Goal: Information Seeking & Learning: Find specific fact

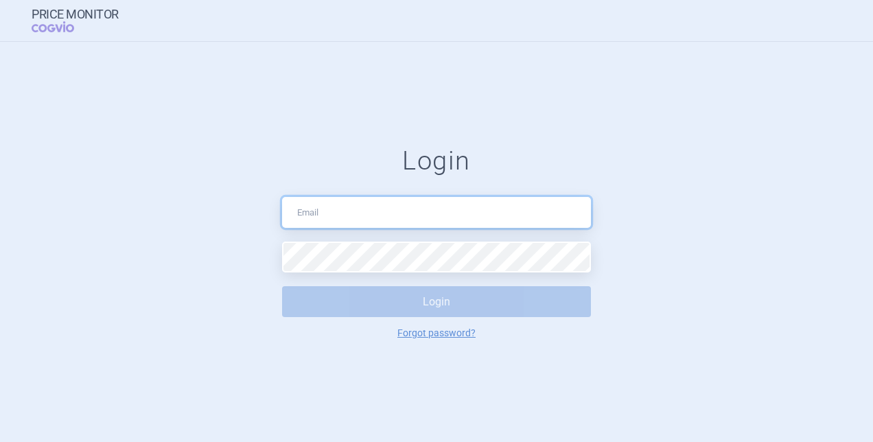
drag, startPoint x: 0, startPoint y: 0, endPoint x: 350, endPoint y: 205, distance: 405.4
click at [350, 205] on input "text" at bounding box center [436, 212] width 309 height 31
type input "[PERSON_NAME][EMAIL_ADDRESS][DOMAIN_NAME]"
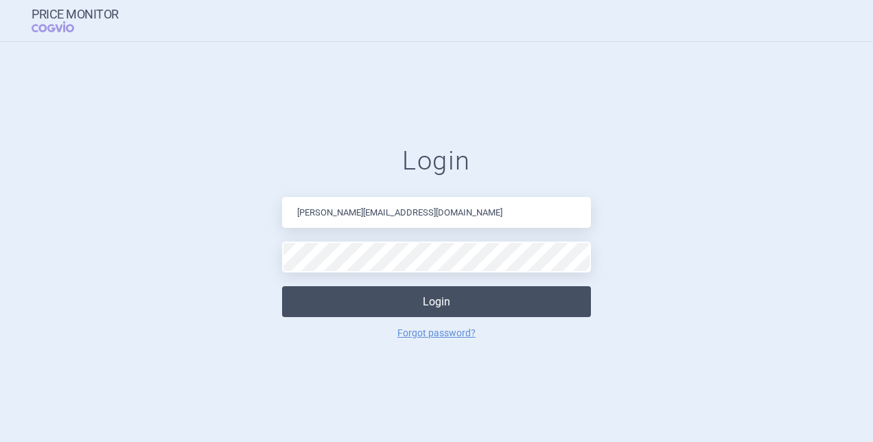
click at [407, 296] on button "Login" at bounding box center [436, 301] width 309 height 31
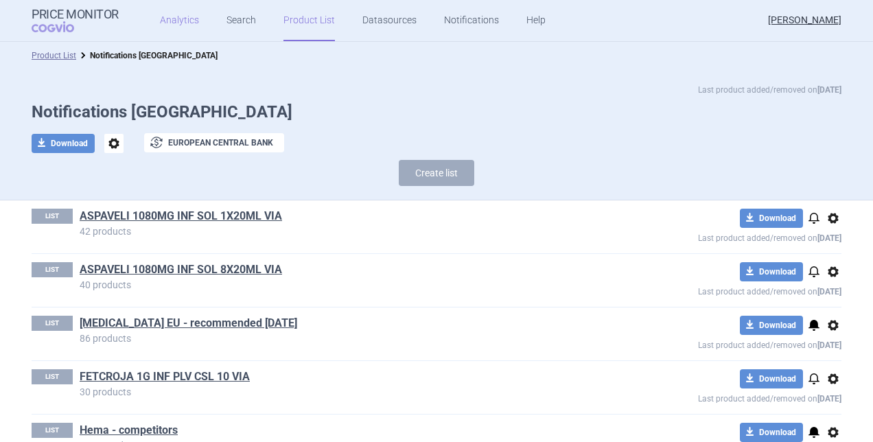
click at [182, 18] on link "Analytics" at bounding box center [179, 20] width 39 height 41
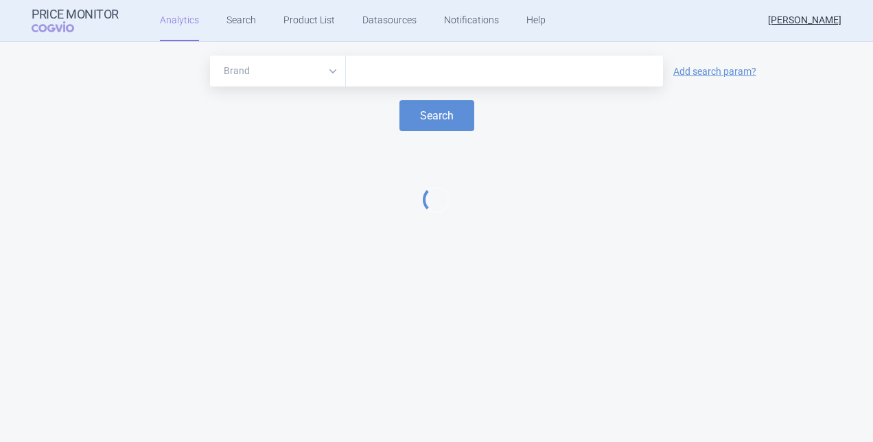
click at [382, 67] on input "text" at bounding box center [504, 71] width 303 height 18
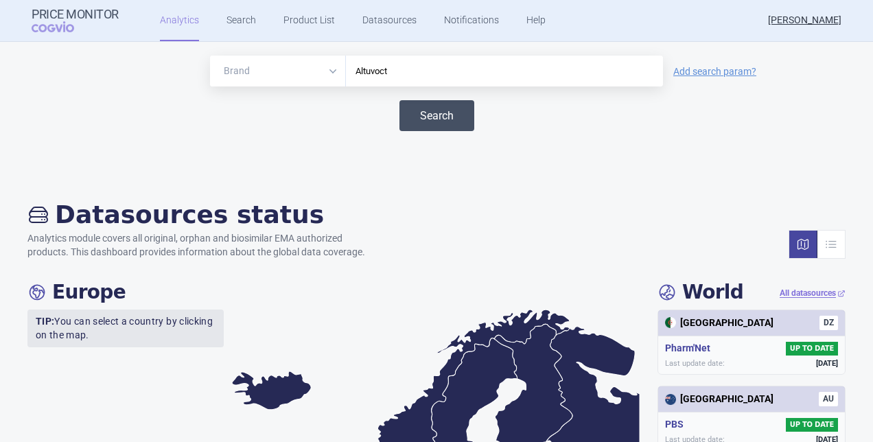
type input "Altuvoct"
click at [457, 110] on button "Search" at bounding box center [436, 115] width 75 height 31
click at [246, 22] on link "Search" at bounding box center [241, 20] width 30 height 41
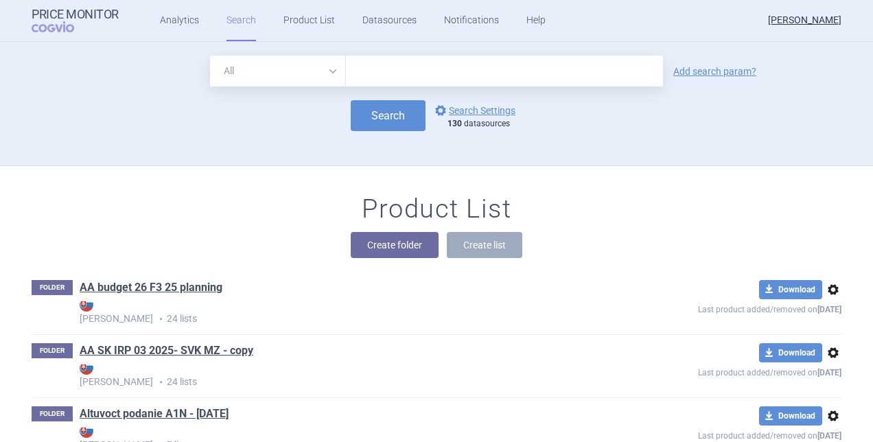
click at [368, 79] on input "text" at bounding box center [504, 71] width 317 height 31
type input "Altuvoct"
click at [708, 67] on link "Add search param?" at bounding box center [714, 72] width 83 height 10
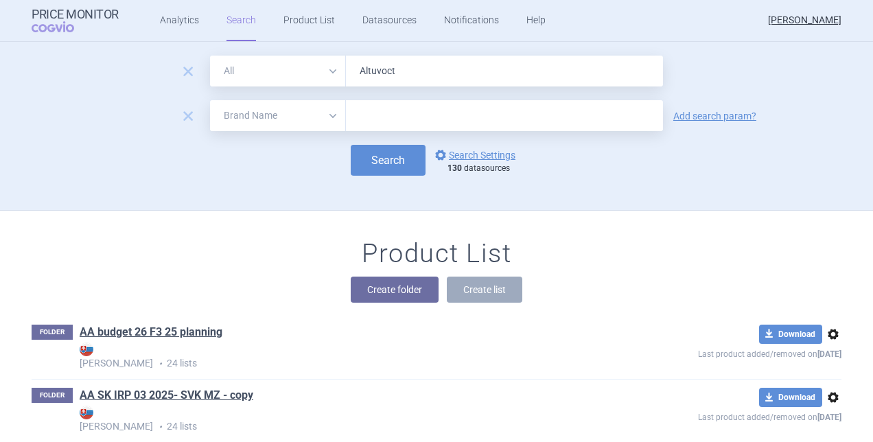
click at [320, 113] on select "All Brand Name ATC Company Active Substance Country Newer than" at bounding box center [278, 115] width 136 height 31
select select "country"
click at [210, 100] on select "All Brand Name ATC Company Active Substance Country Newer than" at bounding box center [278, 115] width 136 height 31
click at [373, 119] on input "text" at bounding box center [504, 116] width 303 height 18
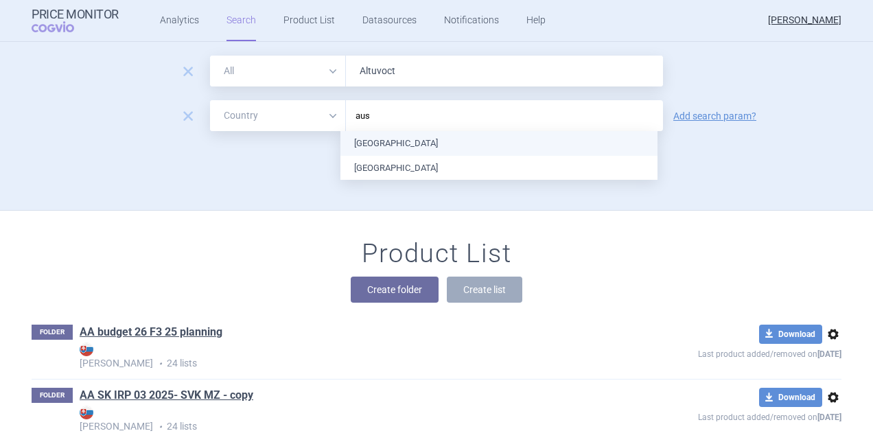
type input "aust"
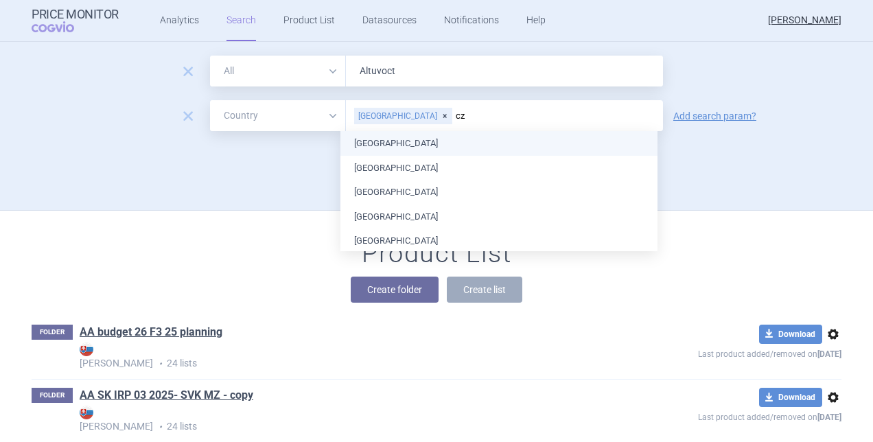
type input "cze"
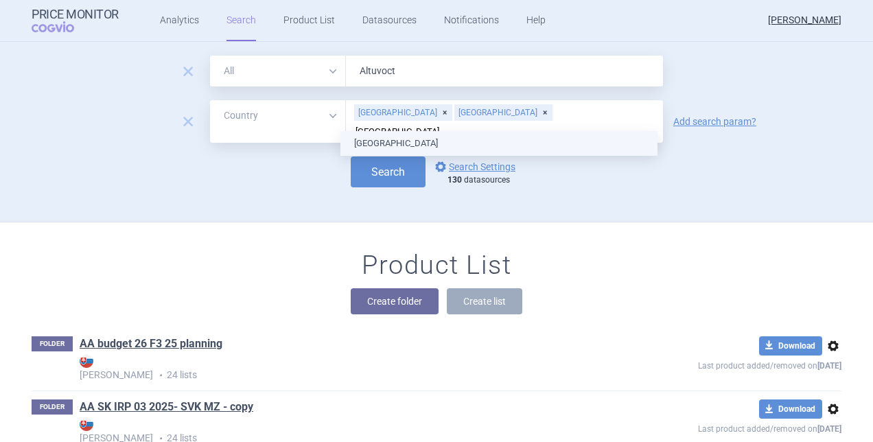
type input "[GEOGRAPHIC_DATA]"
click button "Search" at bounding box center [388, 171] width 75 height 31
select select "country"
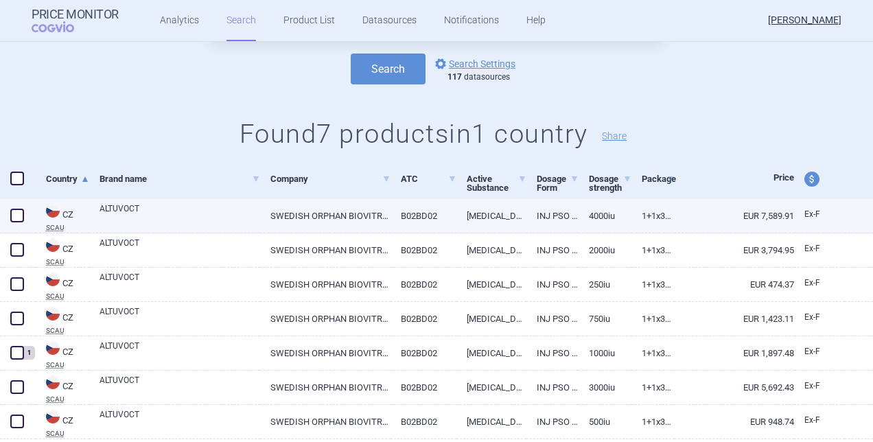
scroll to position [137, 0]
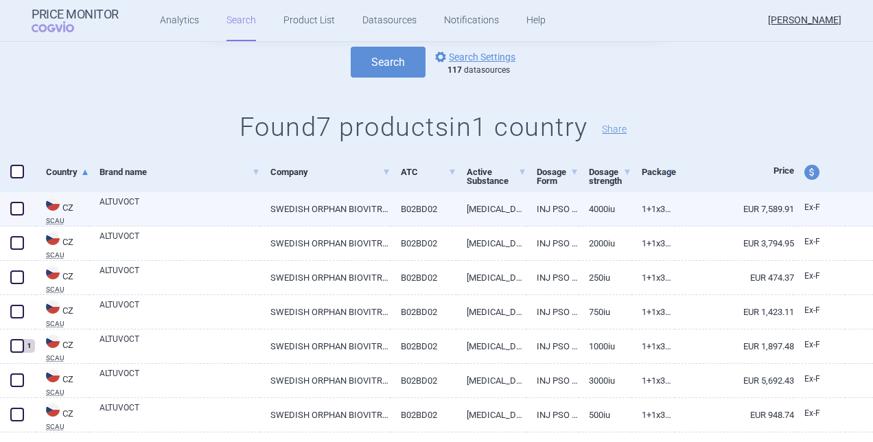
click at [137, 202] on link "ALTUVOCT" at bounding box center [180, 208] width 161 height 25
select select "EUR"
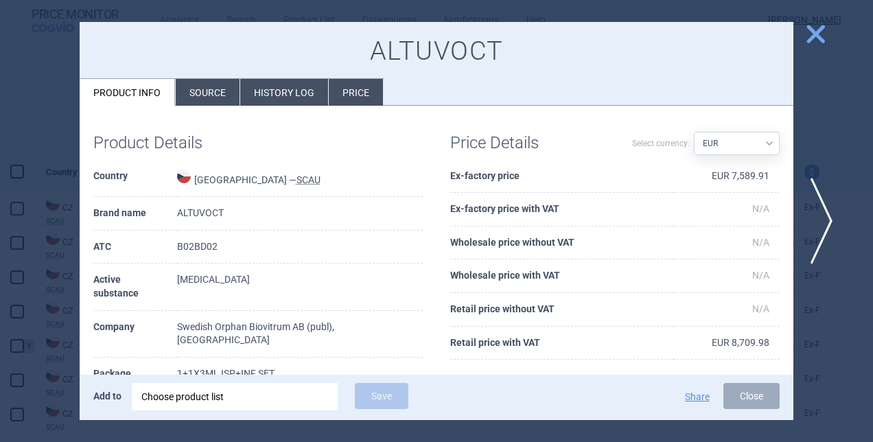
click at [220, 93] on li "Source" at bounding box center [208, 92] width 64 height 27
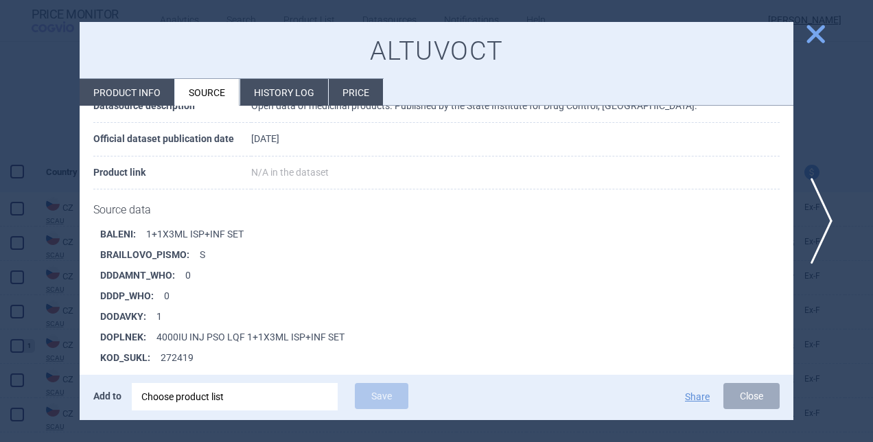
scroll to position [1853, 0]
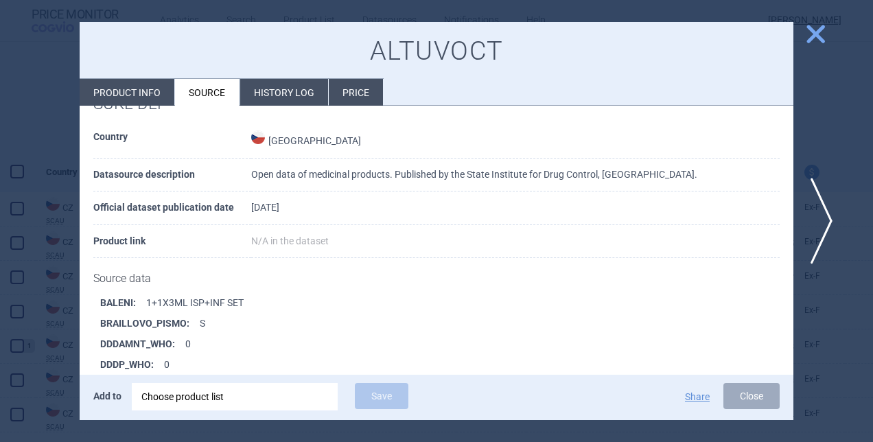
click at [384, 172] on td "Open data of medicinal products. Published by the State Institute for Drug Cont…" at bounding box center [515, 176] width 528 height 34
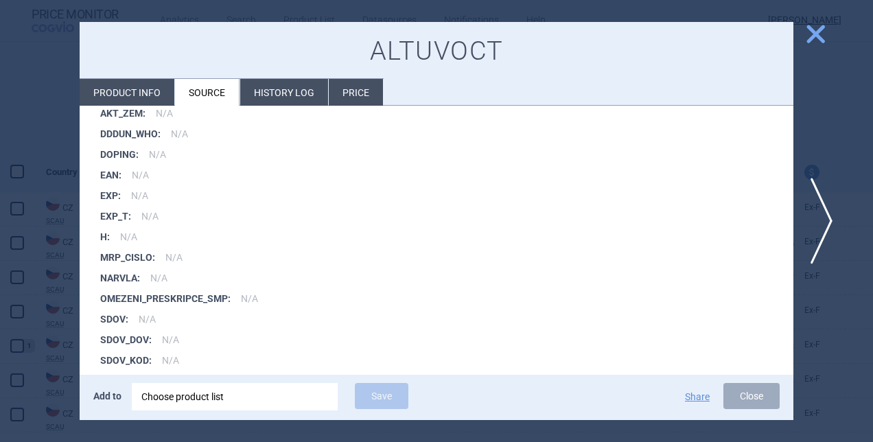
scroll to position [7687, 0]
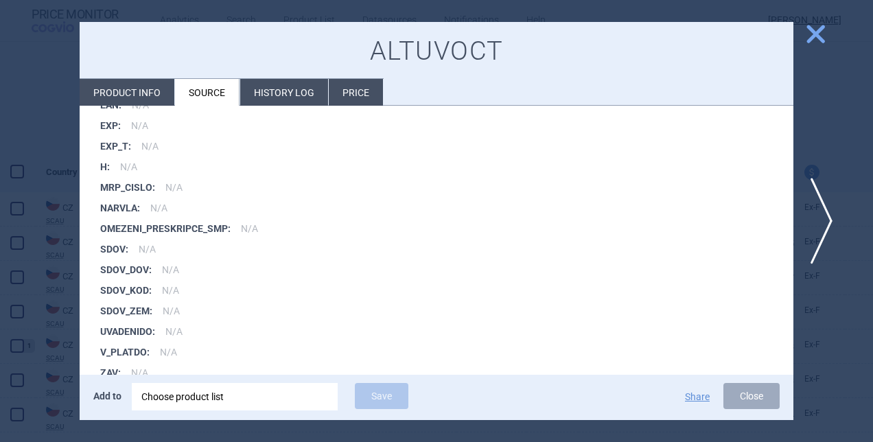
click at [135, 93] on li "Product info" at bounding box center [127, 92] width 95 height 27
select select "EUR"
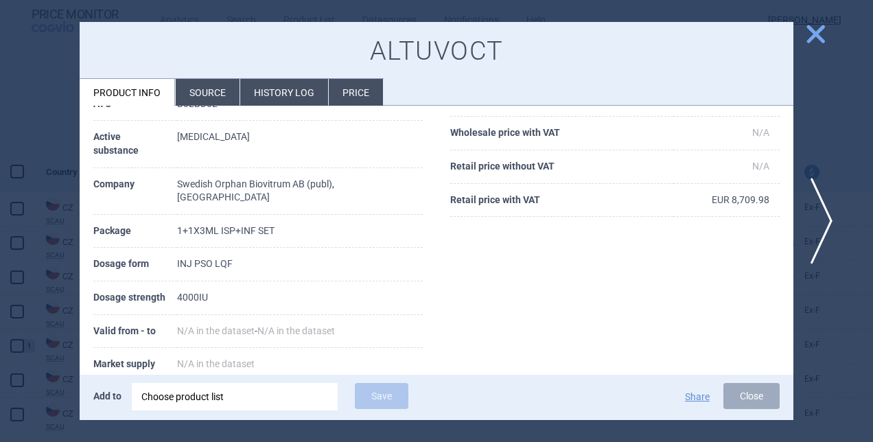
scroll to position [145, 0]
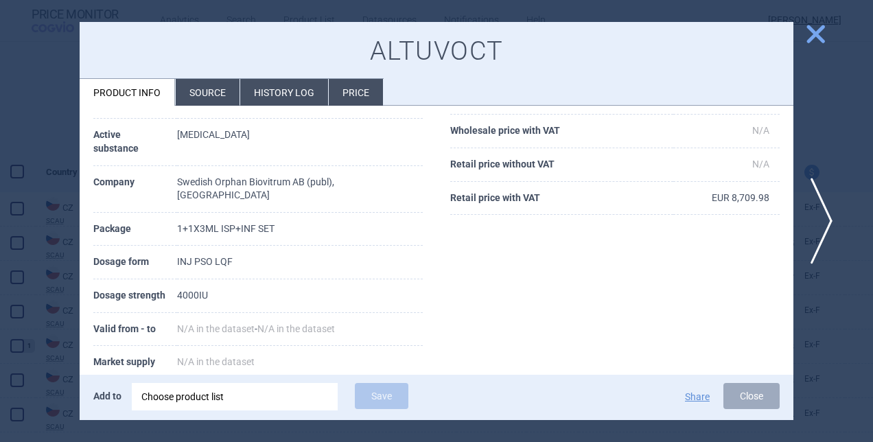
click at [267, 106] on td "B02BD02" at bounding box center [300, 103] width 246 height 34
click at [266, 95] on li "History log" at bounding box center [284, 92] width 88 height 27
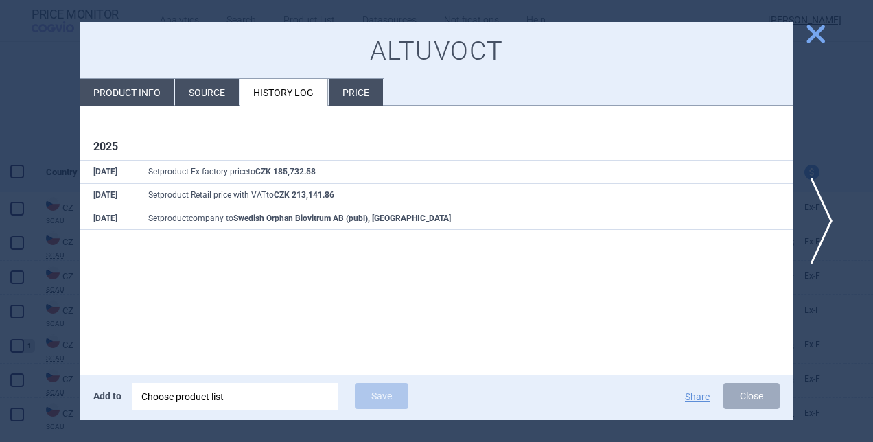
click at [349, 91] on li "Price" at bounding box center [356, 92] width 54 height 27
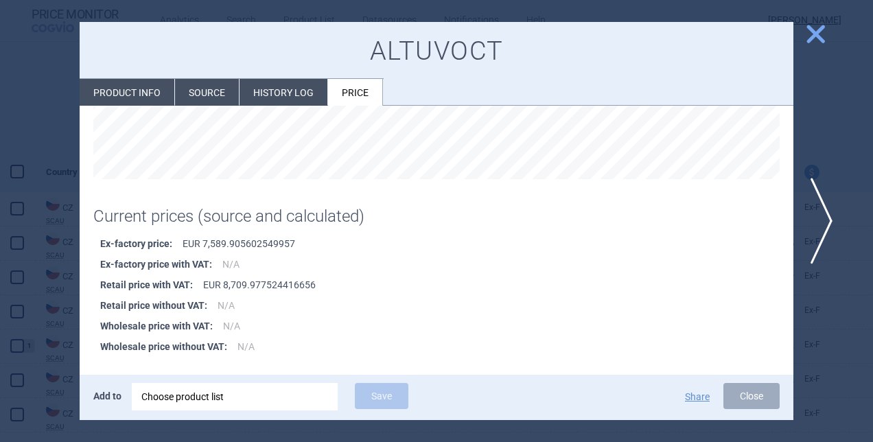
scroll to position [264, 0]
click at [271, 90] on li "History log" at bounding box center [283, 92] width 88 height 27
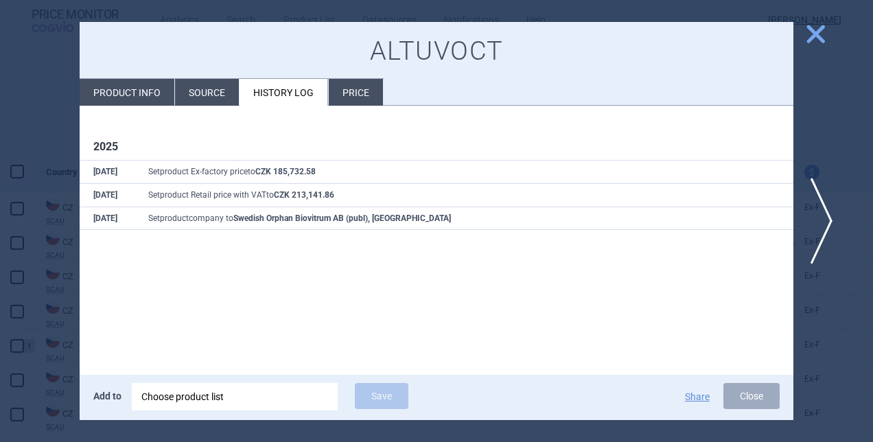
click at [210, 86] on li "Source" at bounding box center [207, 92] width 64 height 27
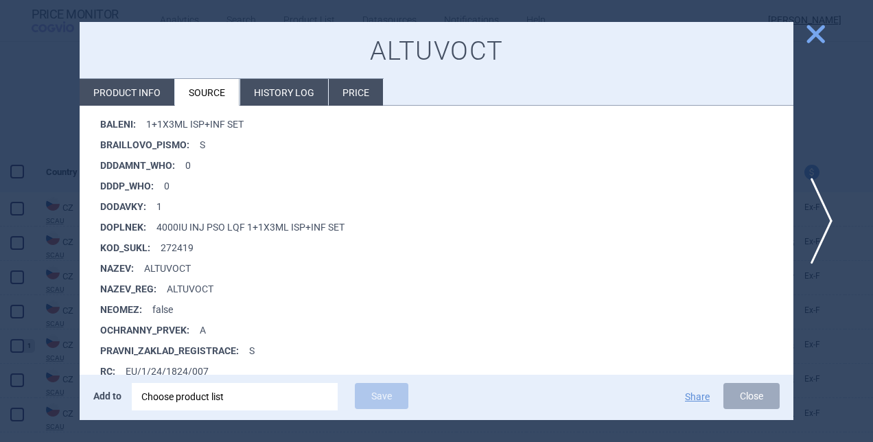
scroll to position [2059, 0]
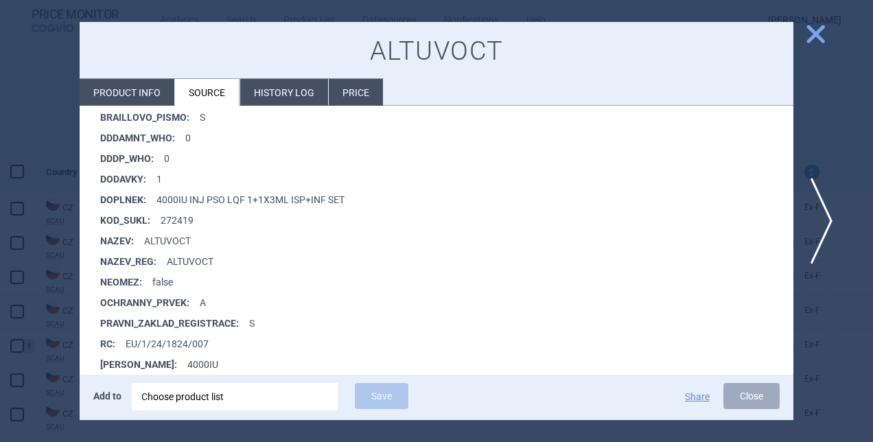
click at [804, 36] on button "close" at bounding box center [810, 35] width 34 height 26
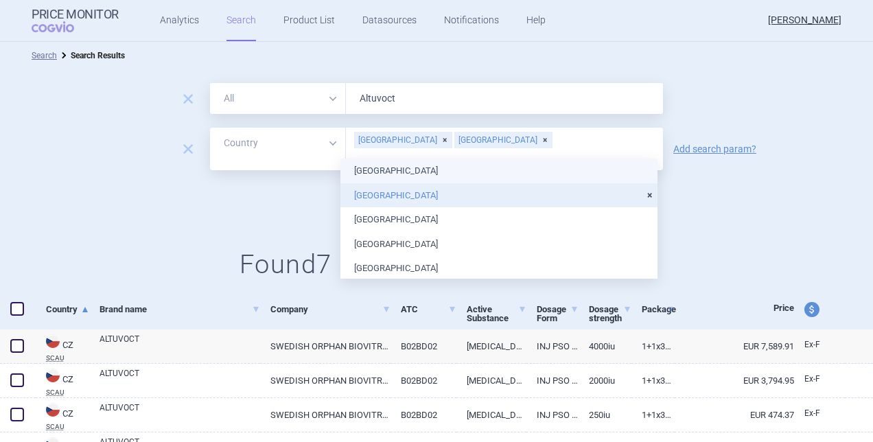
click at [509, 150] on input "text" at bounding box center [504, 159] width 303 height 18
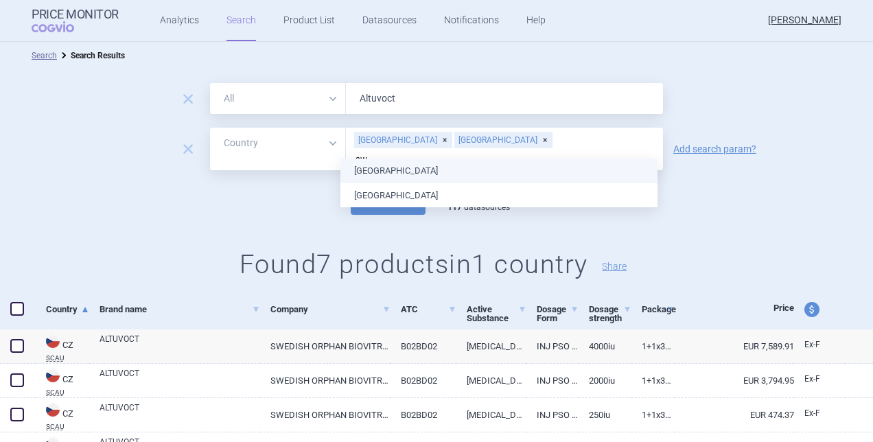
type input "swi"
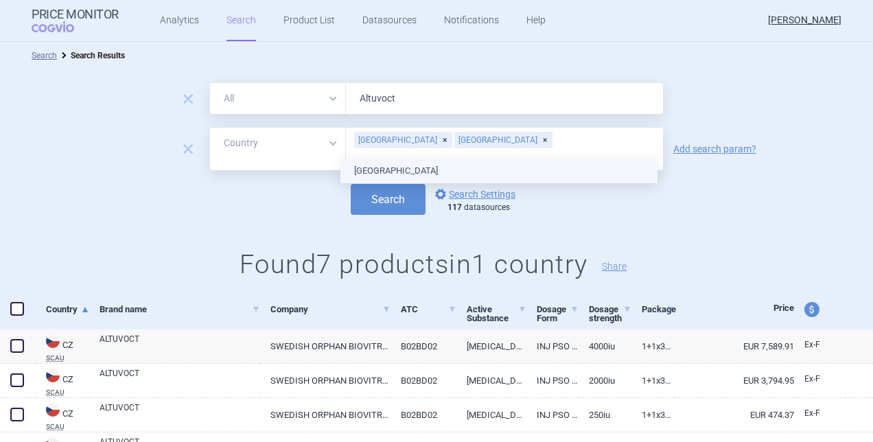
click at [394, 168] on ul "[GEOGRAPHIC_DATA]" at bounding box center [498, 171] width 317 height 25
click at [468, 141] on div "[GEOGRAPHIC_DATA]" at bounding box center [503, 140] width 98 height 16
click at [743, 191] on div "Search options Search Settings 117 datasources" at bounding box center [436, 199] width 873 height 31
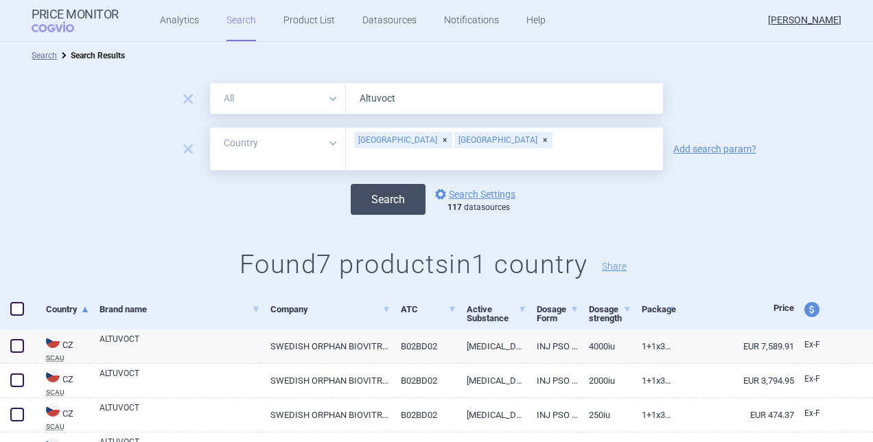
click at [403, 187] on button "Search" at bounding box center [388, 199] width 75 height 31
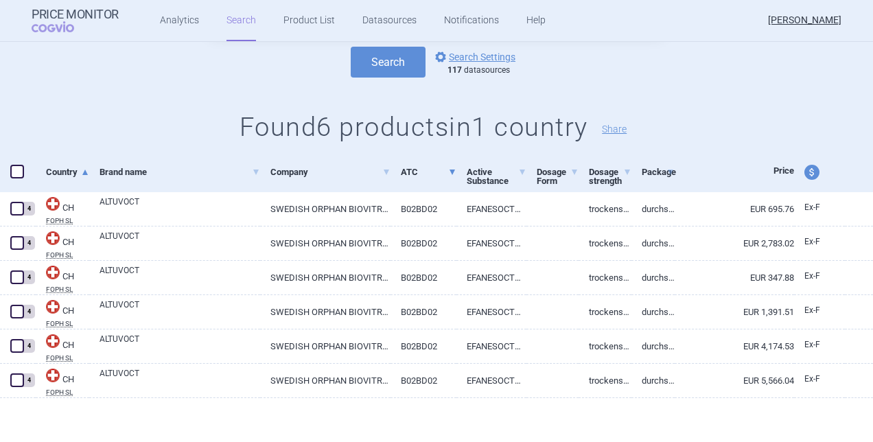
scroll to position [137, 0]
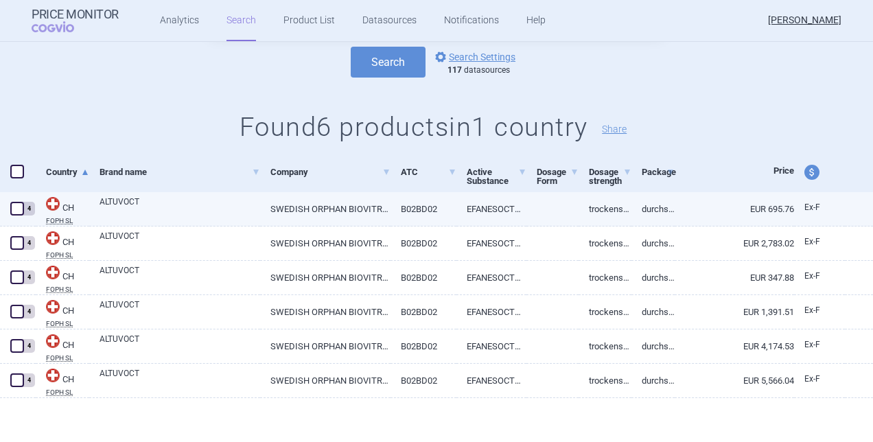
click at [324, 207] on link "SWEDISH ORPHAN BIOVITRUM AG" at bounding box center [325, 209] width 131 height 34
select select "EUR"
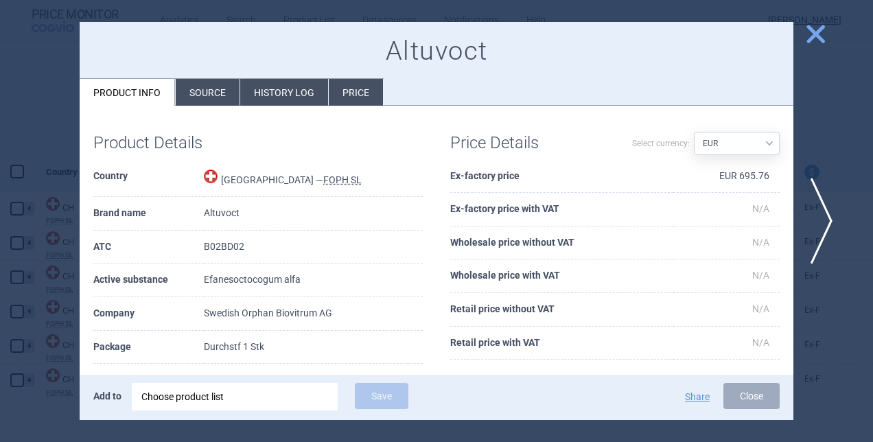
click at [257, 100] on li "History log" at bounding box center [284, 92] width 88 height 27
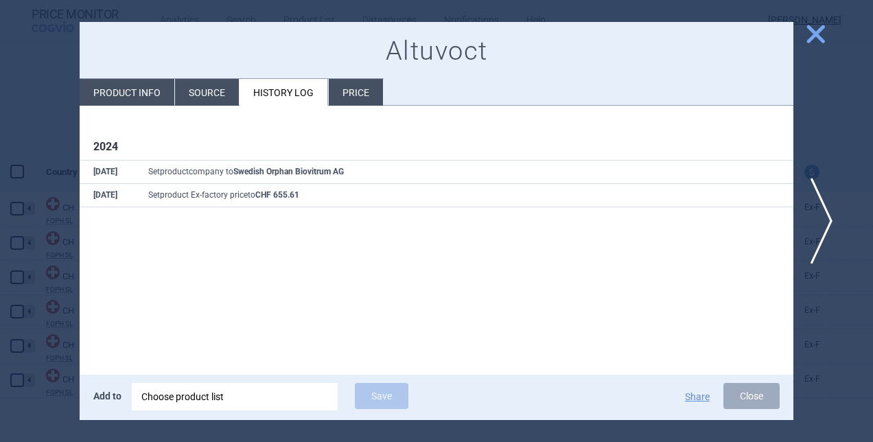
click at [198, 91] on li "Source" at bounding box center [207, 92] width 64 height 27
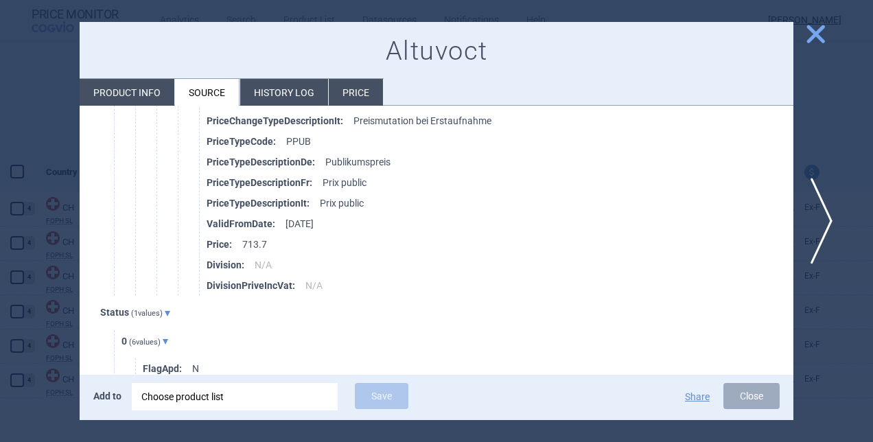
scroll to position [3549, 0]
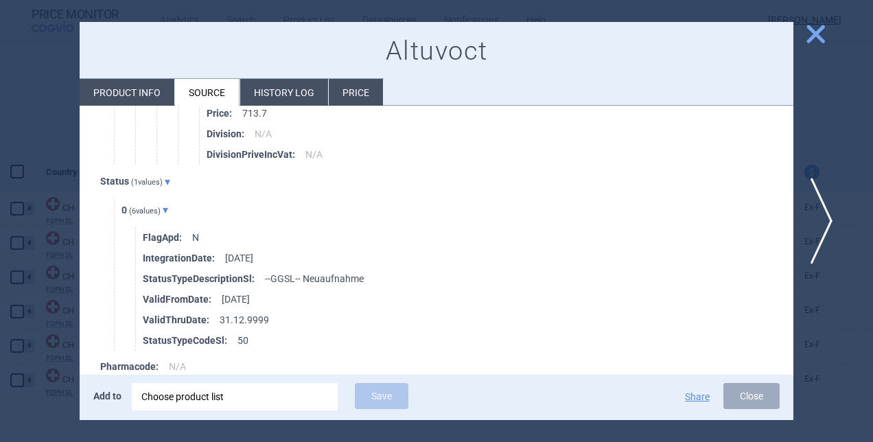
click at [124, 91] on li "Product info" at bounding box center [127, 92] width 95 height 27
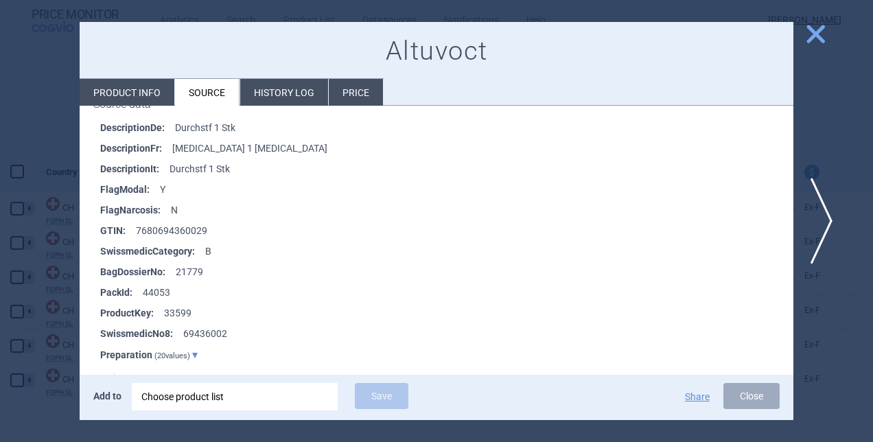
select select "EUR"
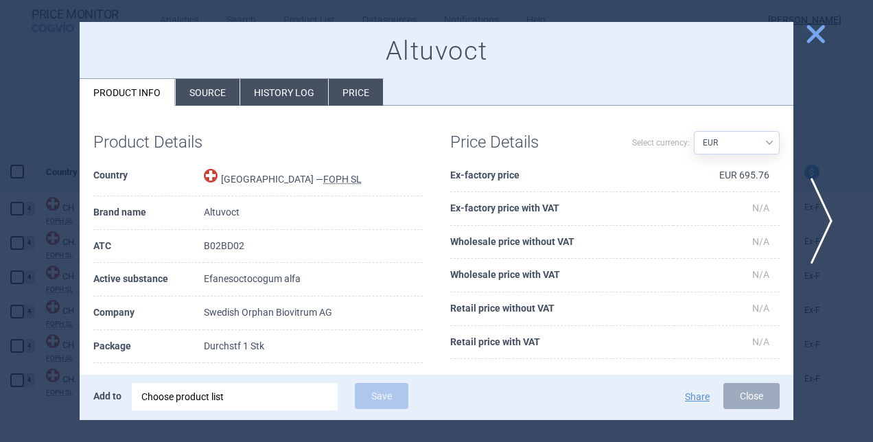
scroll to position [0, 0]
click at [347, 84] on li "Price" at bounding box center [356, 92] width 54 height 27
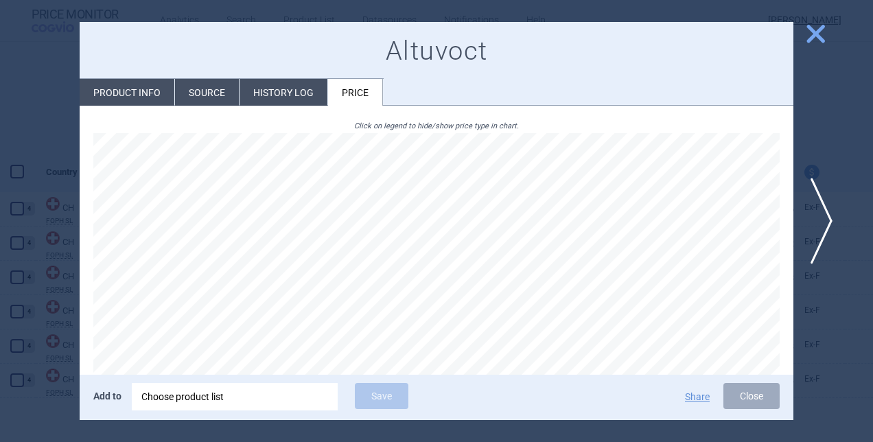
click at [820, 25] on span "close" at bounding box center [816, 34] width 24 height 24
